Goal: Find contact information: Find contact information

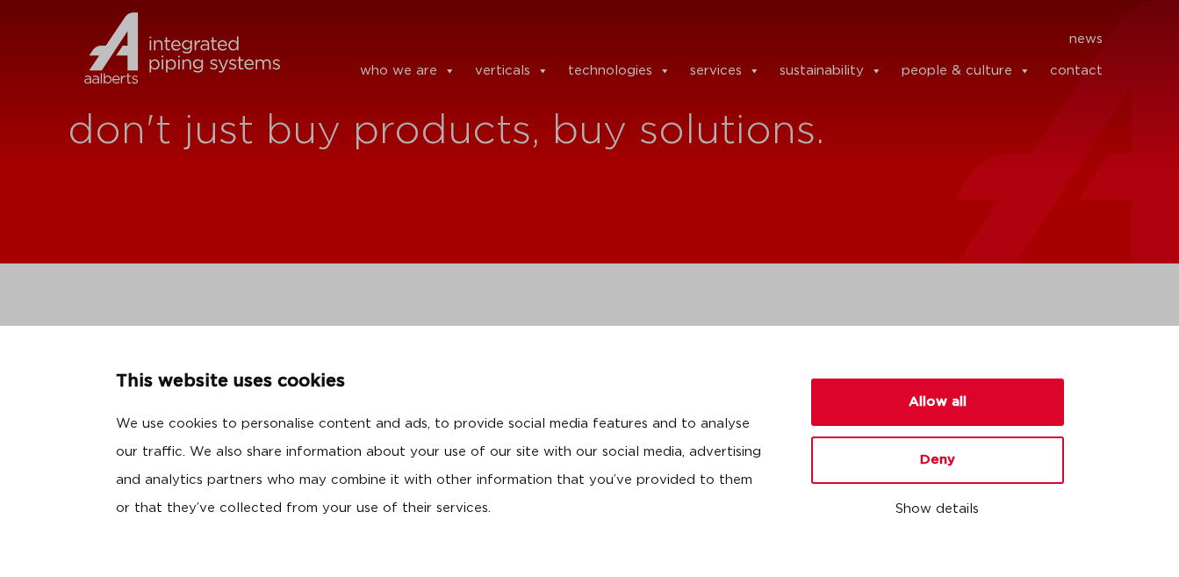
click at [1078, 68] on link "contact" at bounding box center [1076, 71] width 53 height 35
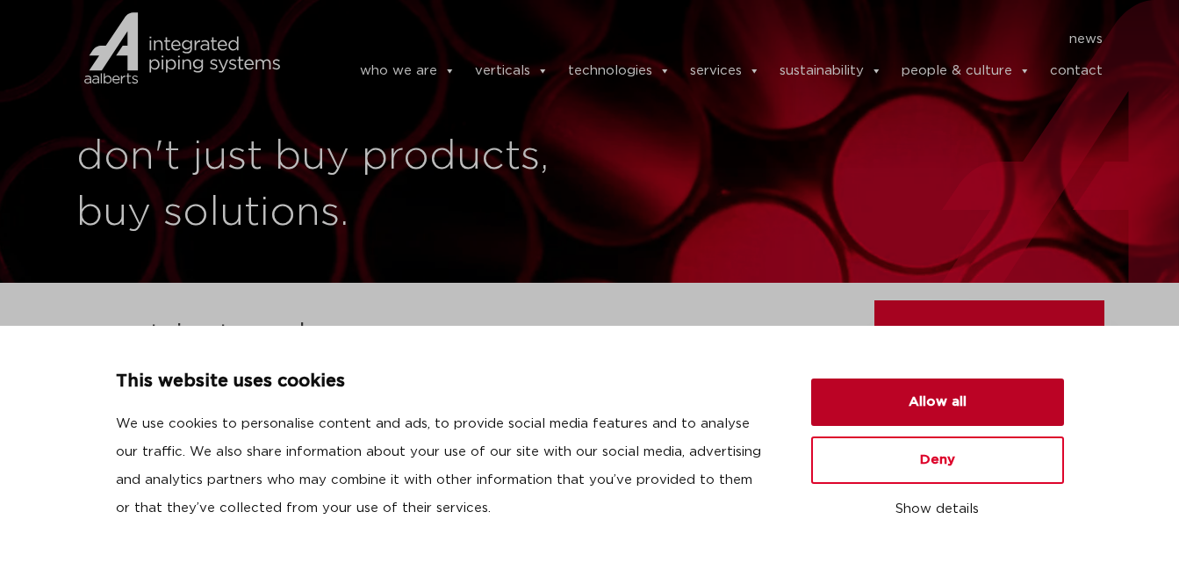
click at [968, 389] on button "Allow all" at bounding box center [937, 401] width 253 height 47
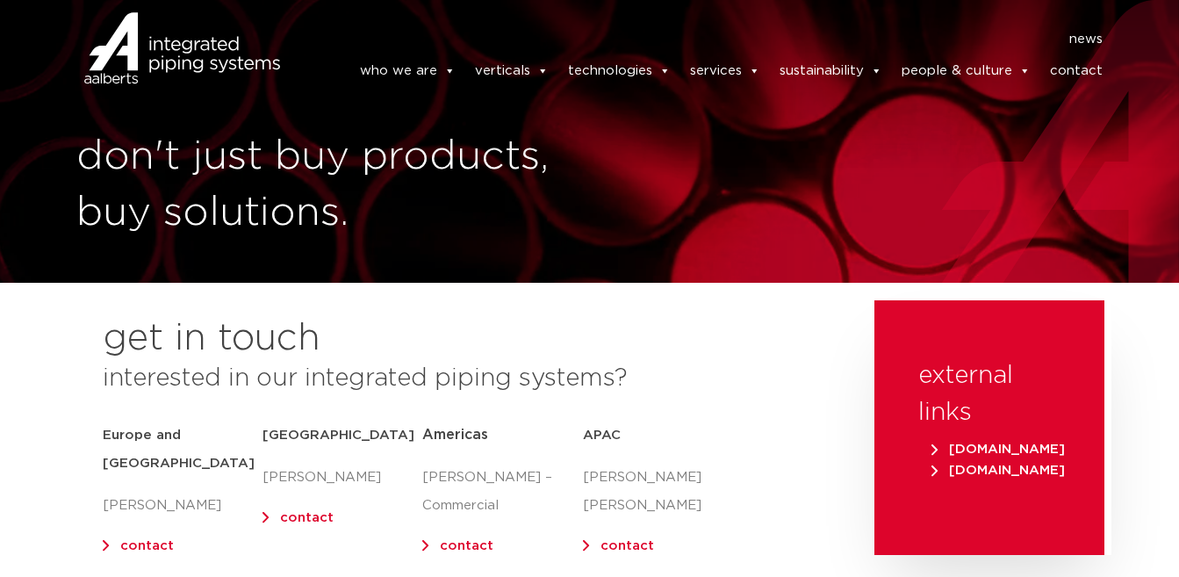
click at [1080, 68] on link "contact" at bounding box center [1076, 71] width 53 height 35
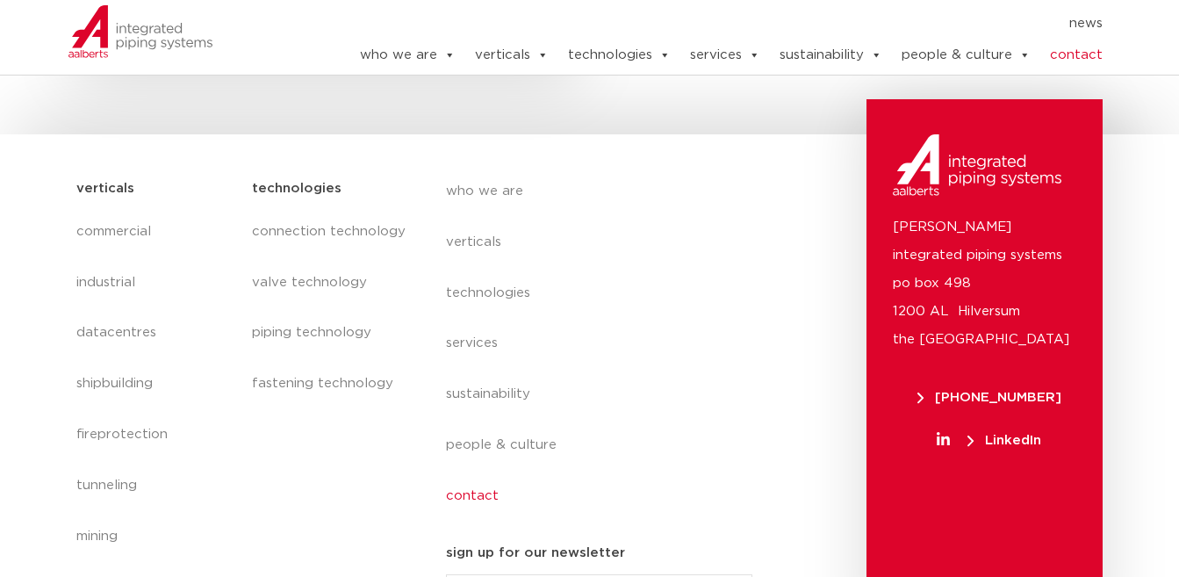
scroll to position [995, 0]
